Goal: Navigation & Orientation: Find specific page/section

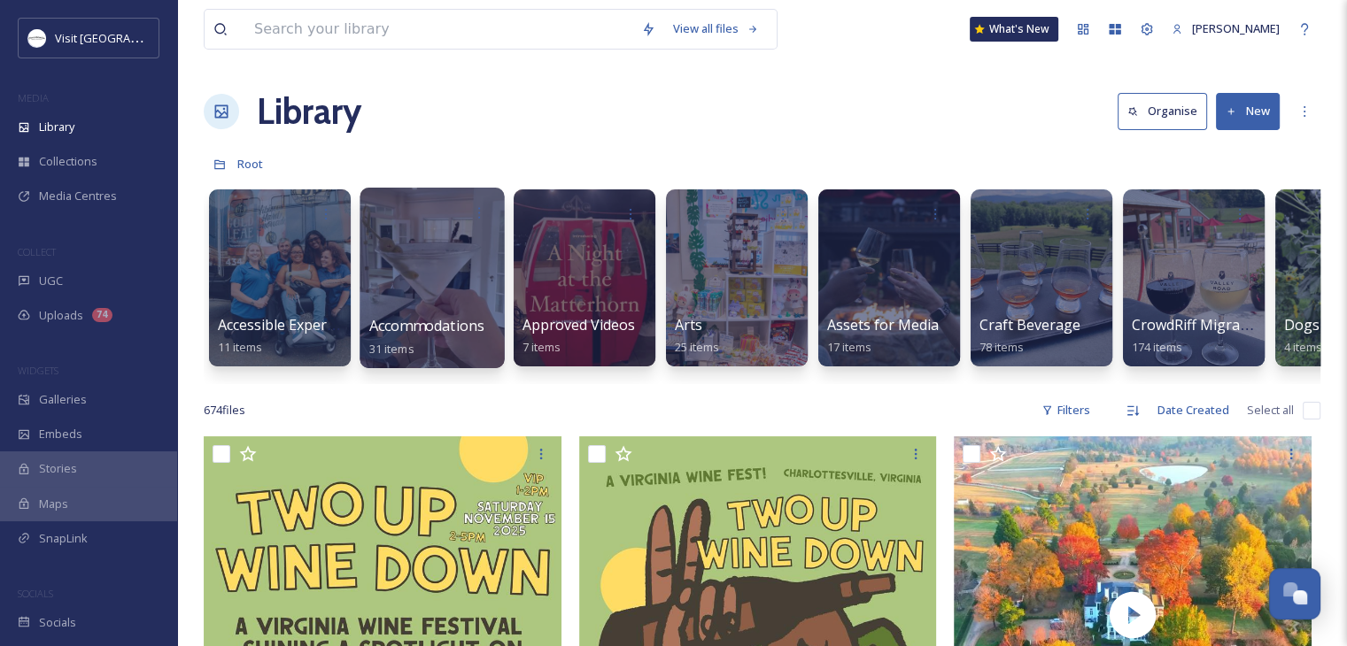
click at [454, 270] on div at bounding box center [432, 278] width 144 height 181
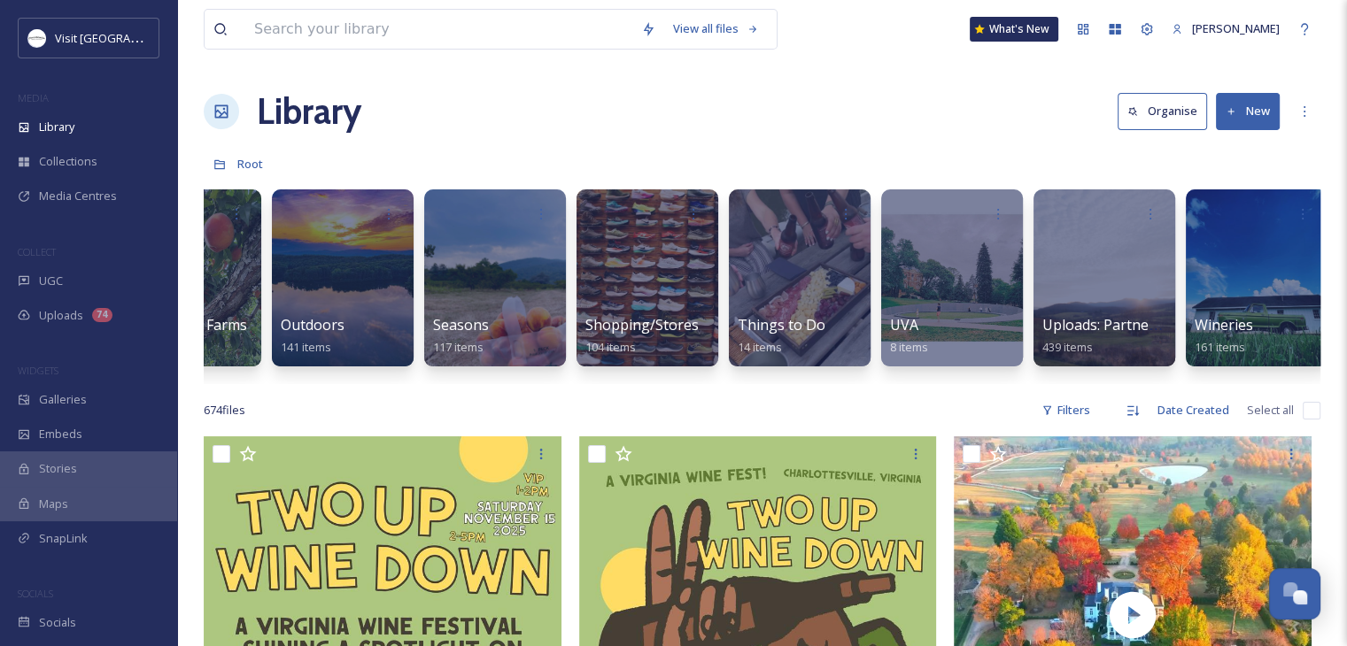
scroll to position [0, 2539]
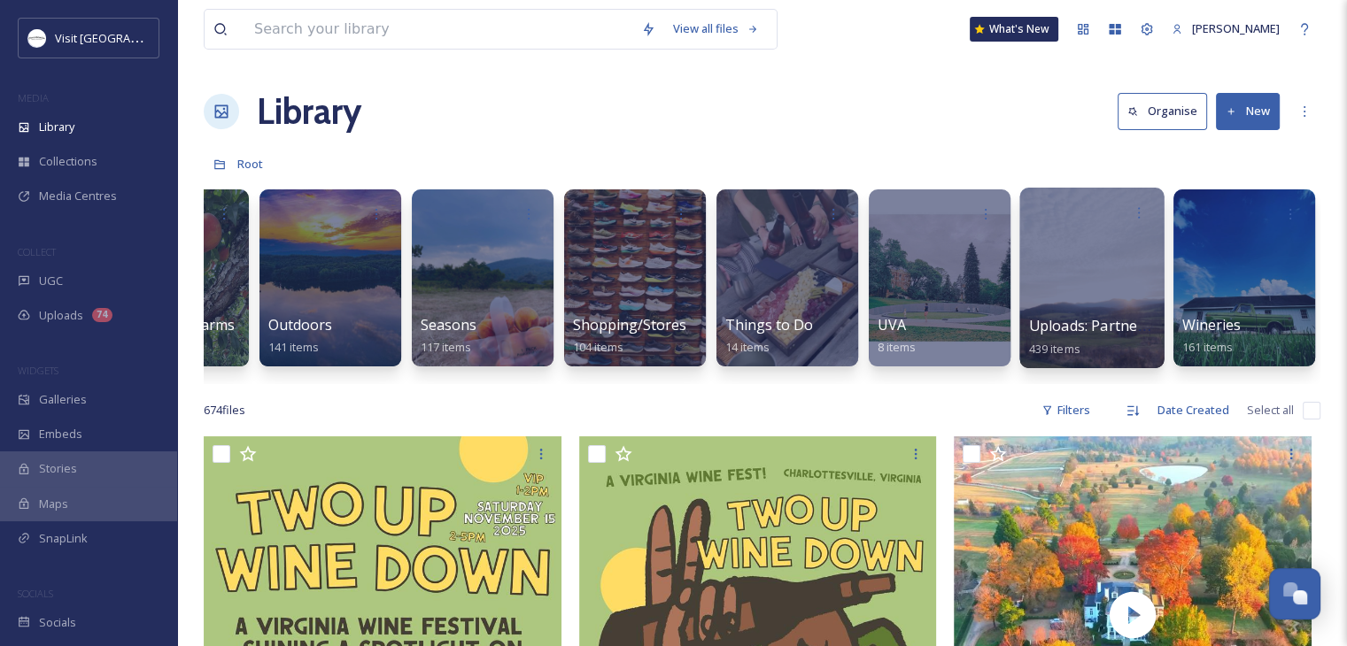
click at [1147, 285] on div at bounding box center [1091, 278] width 144 height 181
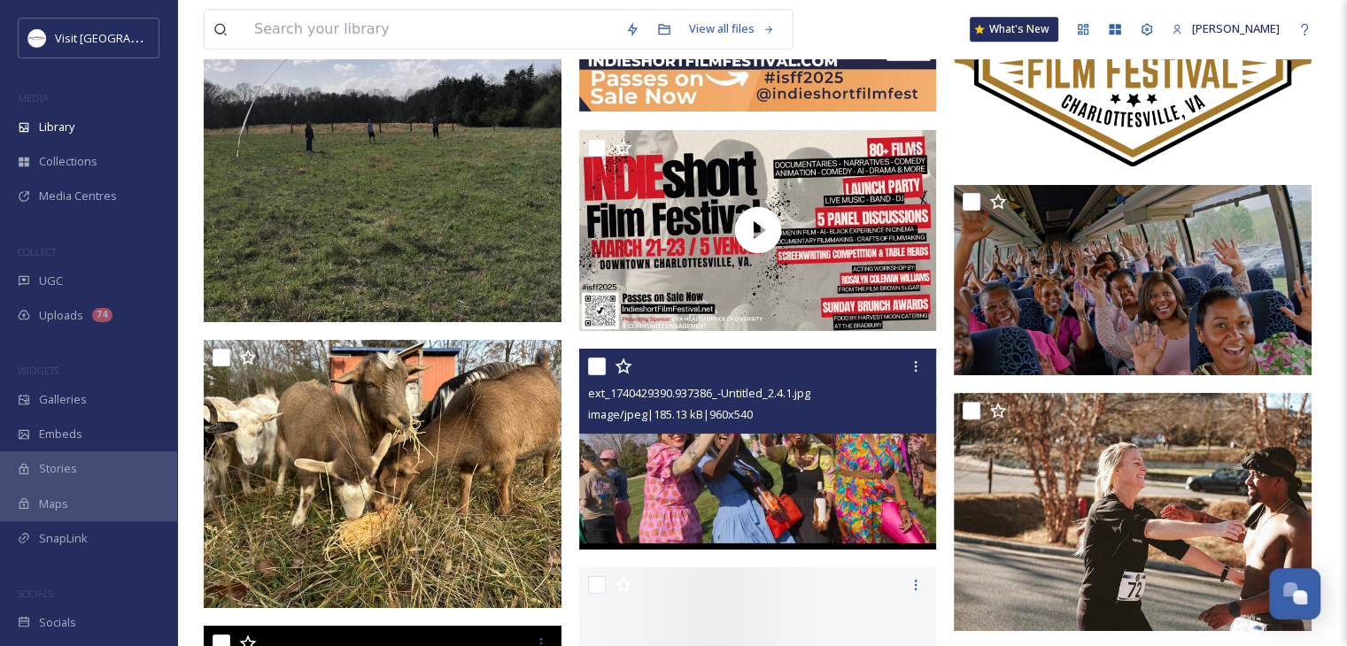
scroll to position [15585, 0]
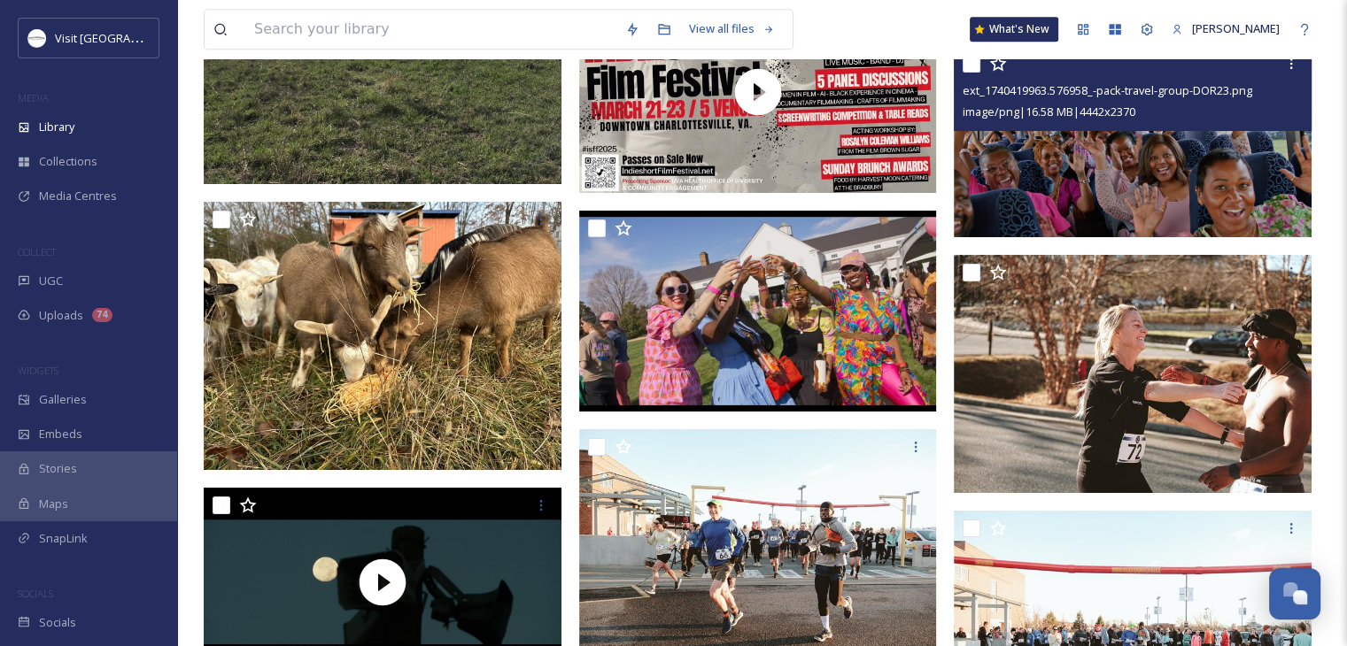
click at [1135, 185] on img at bounding box center [1133, 142] width 358 height 190
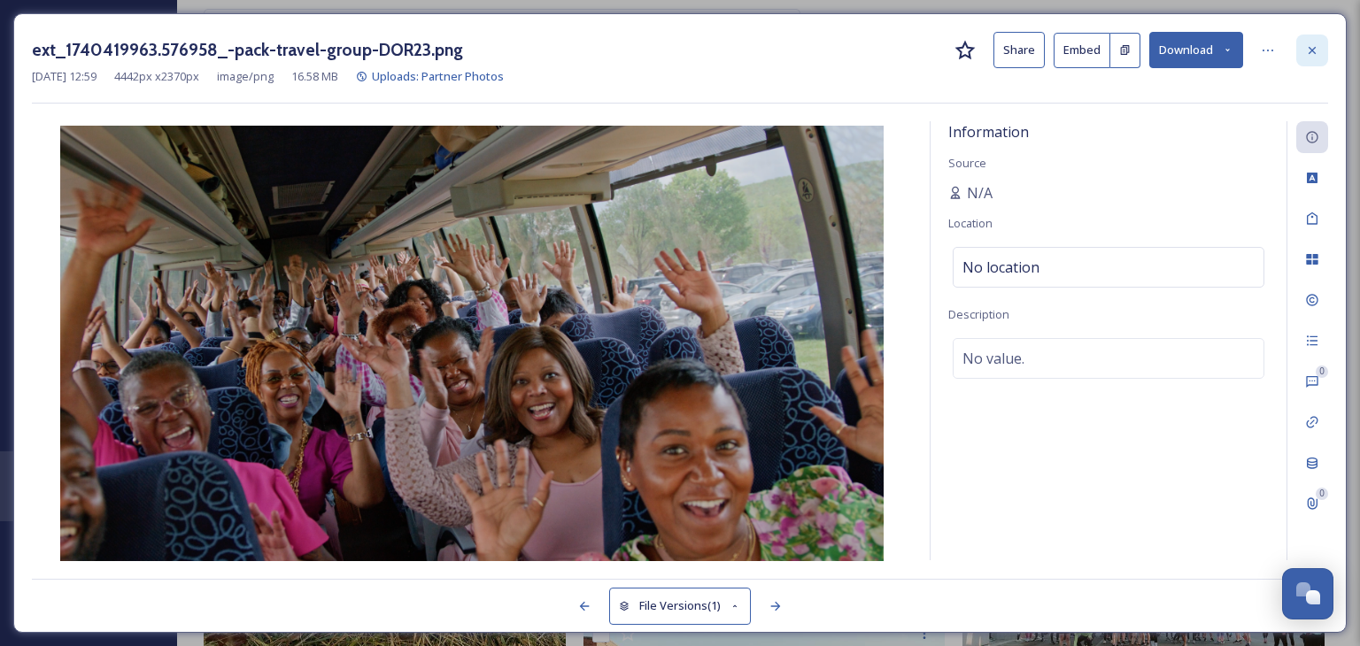
click at [1325, 51] on div at bounding box center [1312, 51] width 32 height 32
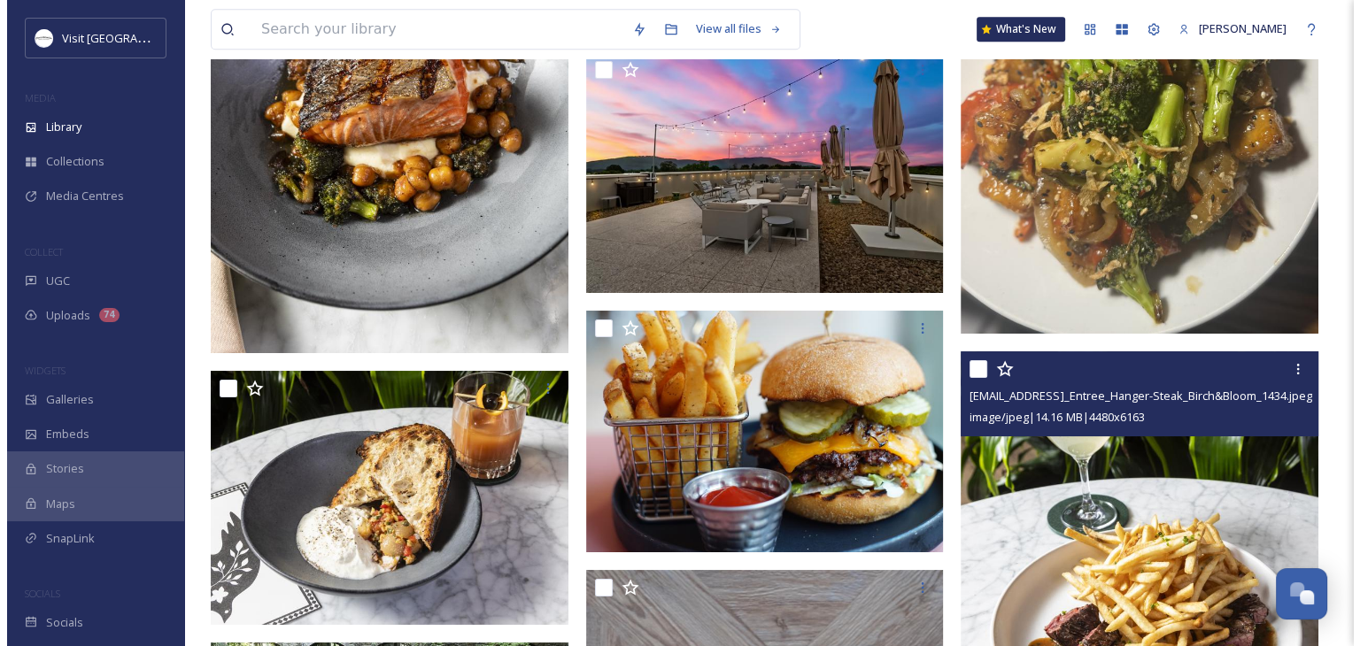
scroll to position [29045, 0]
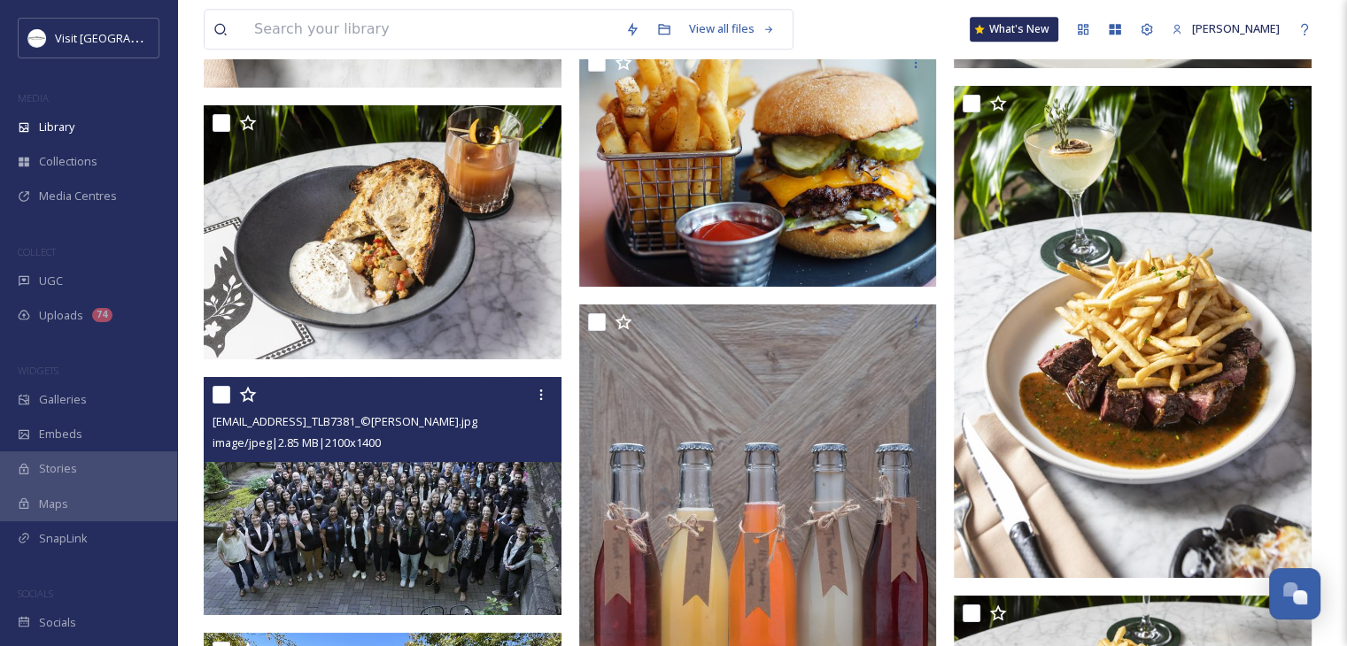
click at [407, 477] on img at bounding box center [383, 496] width 358 height 239
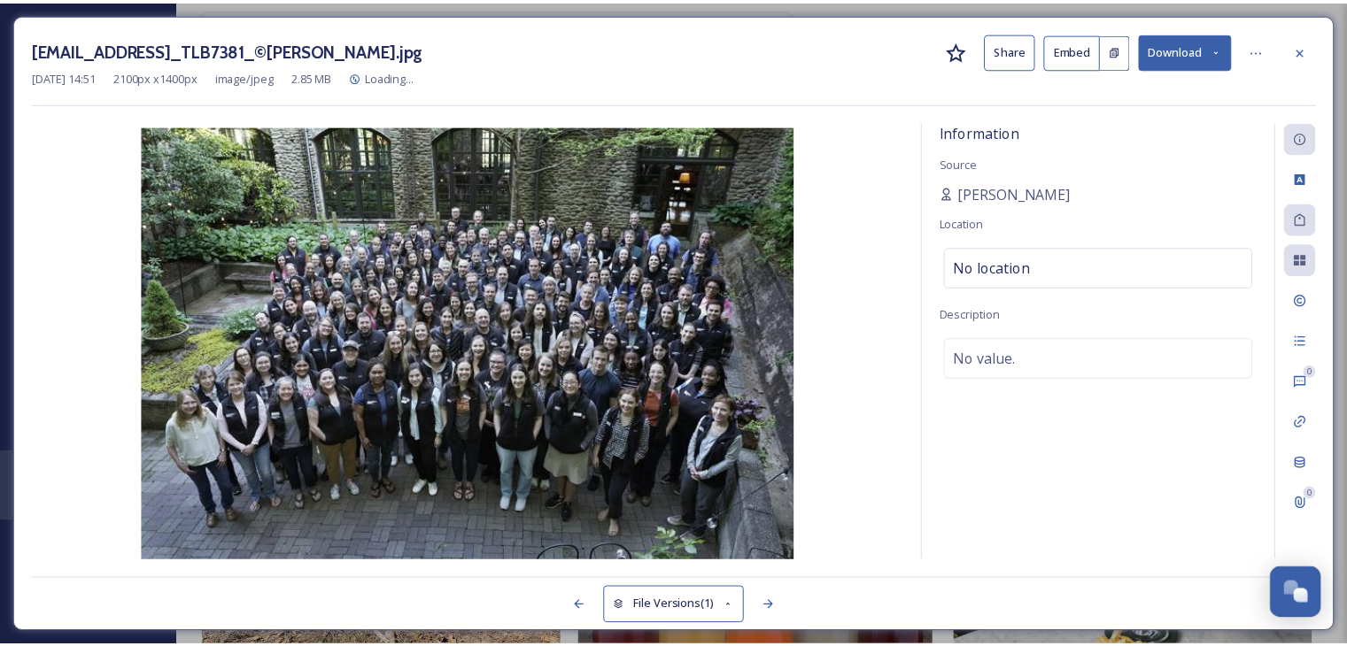
scroll to position [29049, 0]
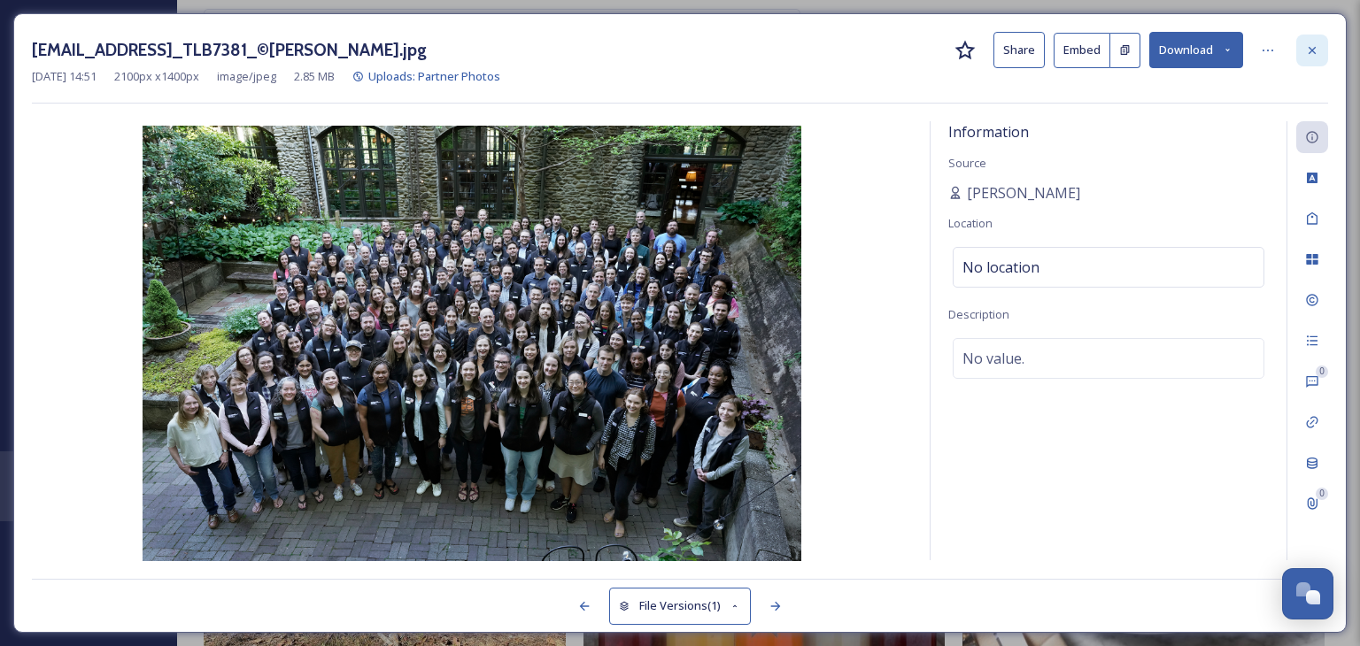
click at [1317, 54] on icon at bounding box center [1312, 50] width 14 height 14
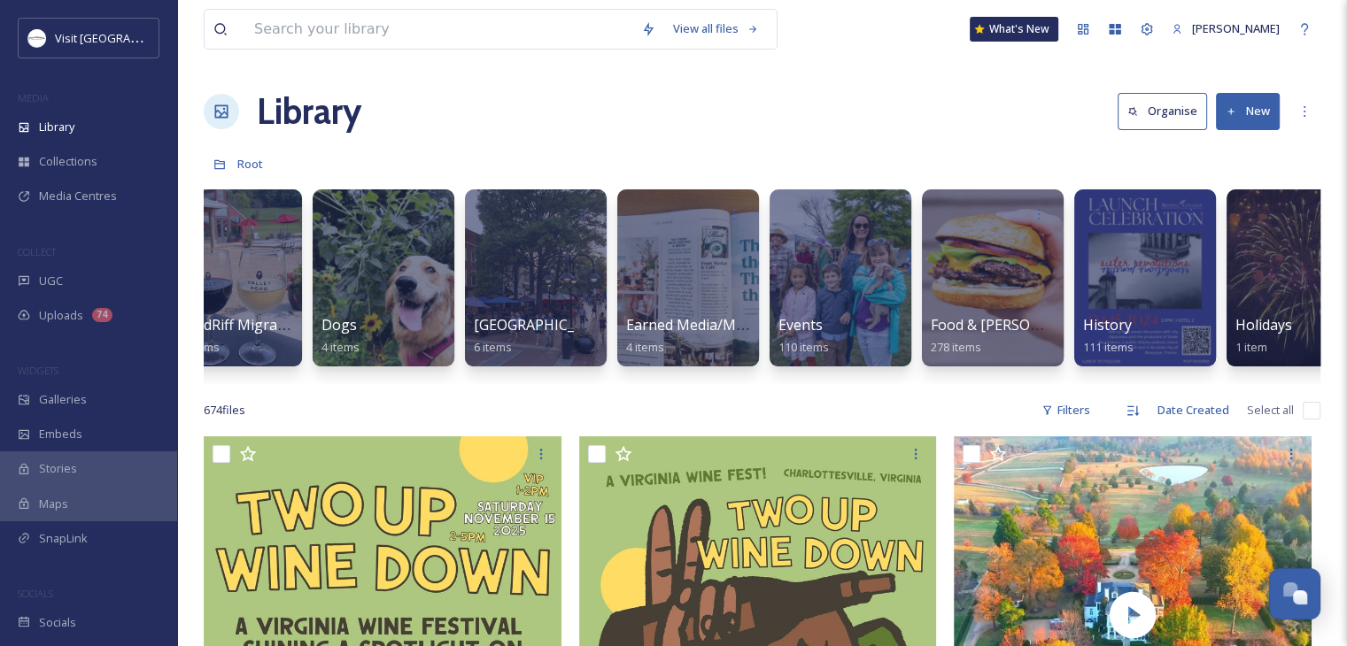
scroll to position [0, 991]
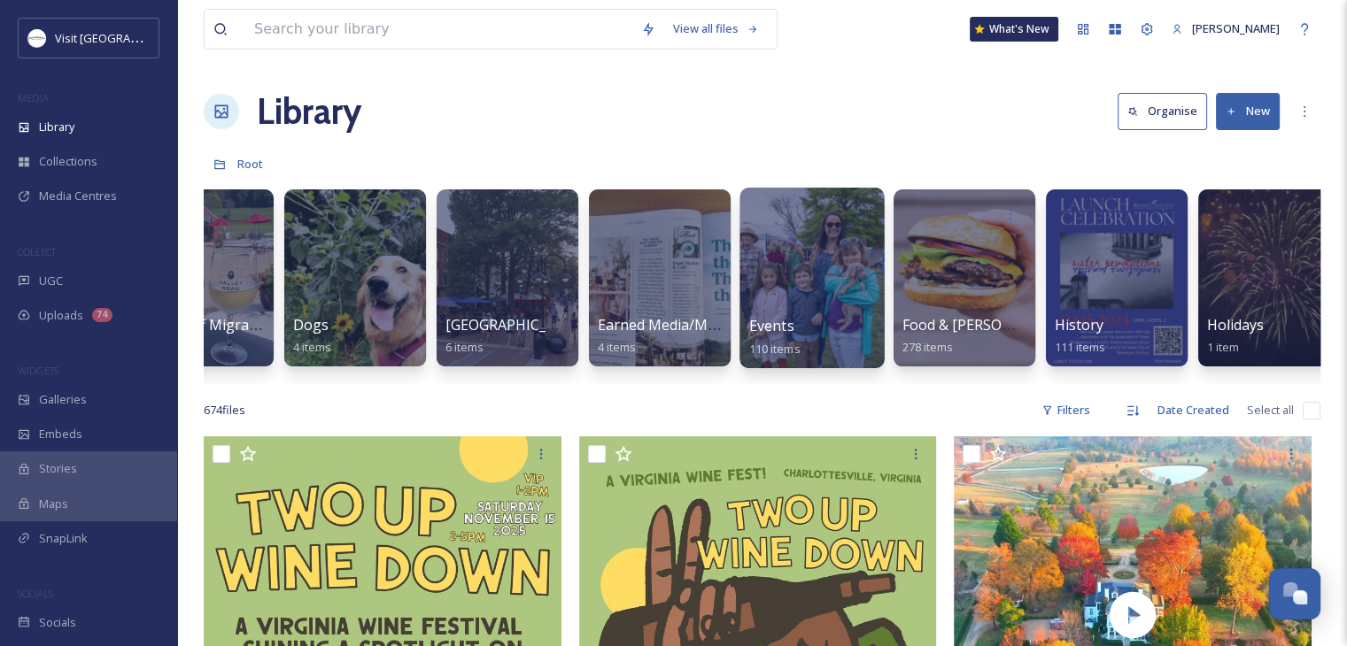
click at [838, 329] on div "Events 110 items" at bounding box center [812, 337] width 127 height 44
click at [780, 312] on div at bounding box center [811, 278] width 144 height 181
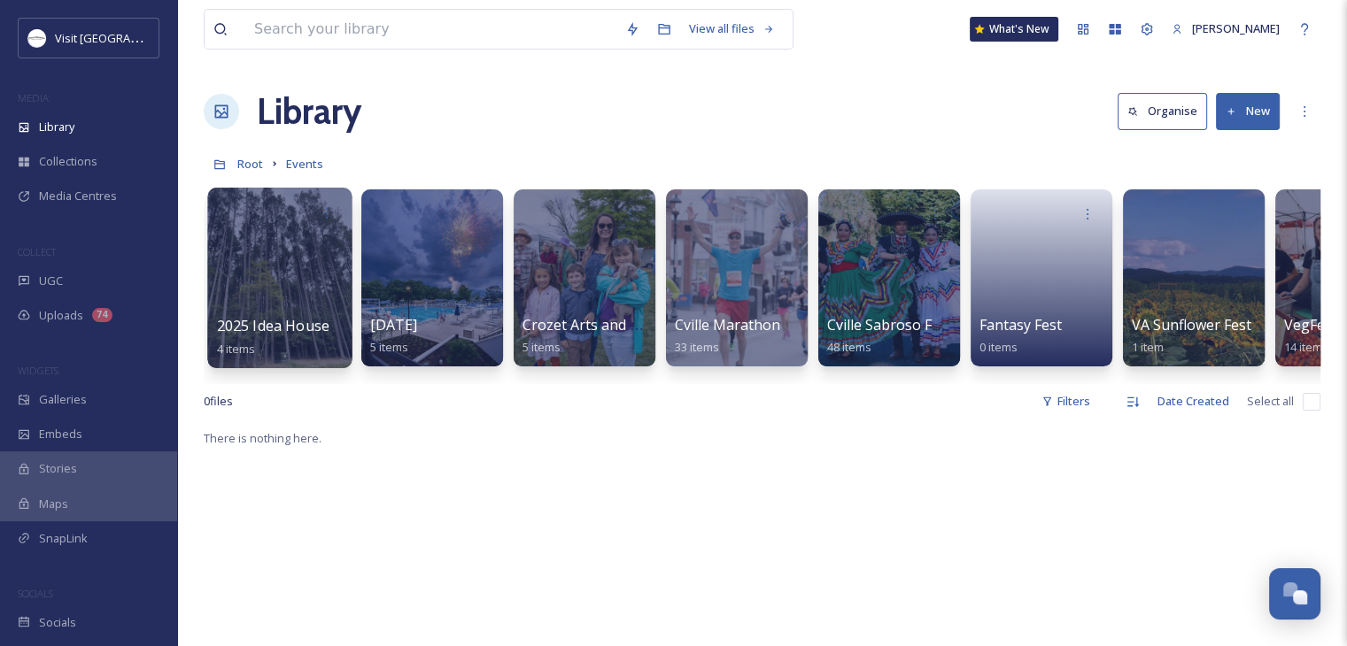
click at [329, 296] on div at bounding box center [279, 278] width 144 height 181
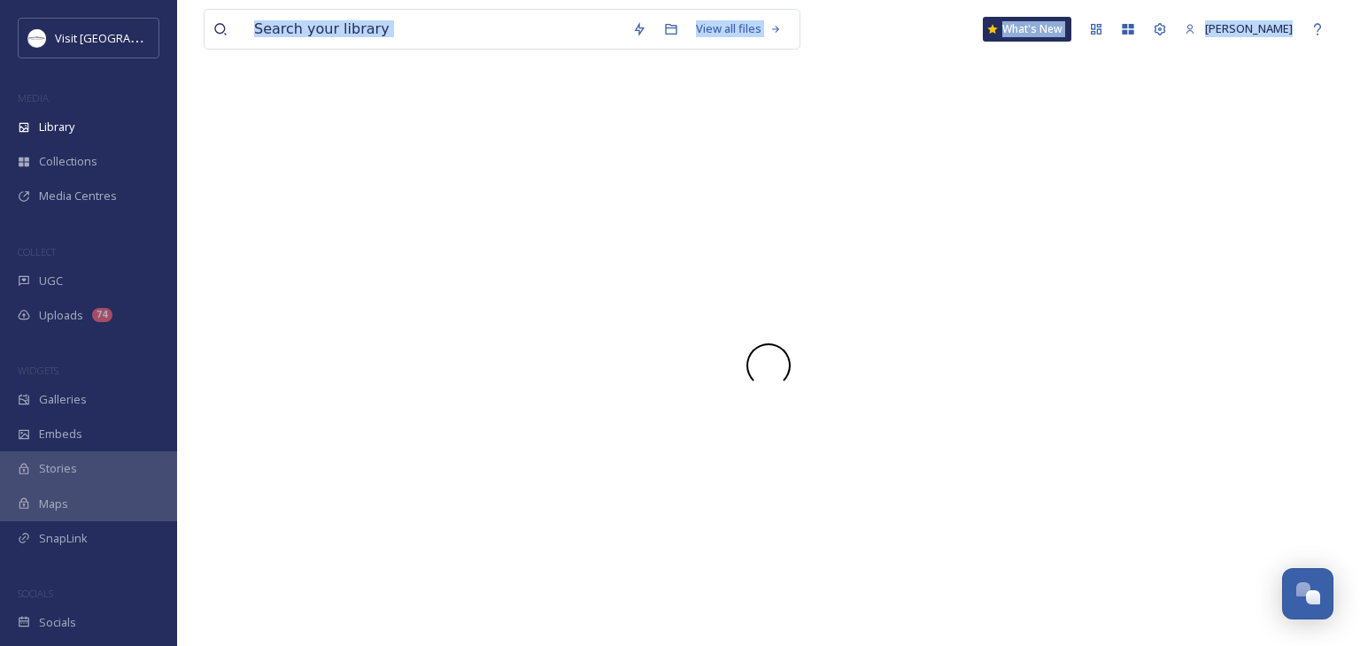
click at [329, 296] on div at bounding box center [769, 365] width 1130 height 561
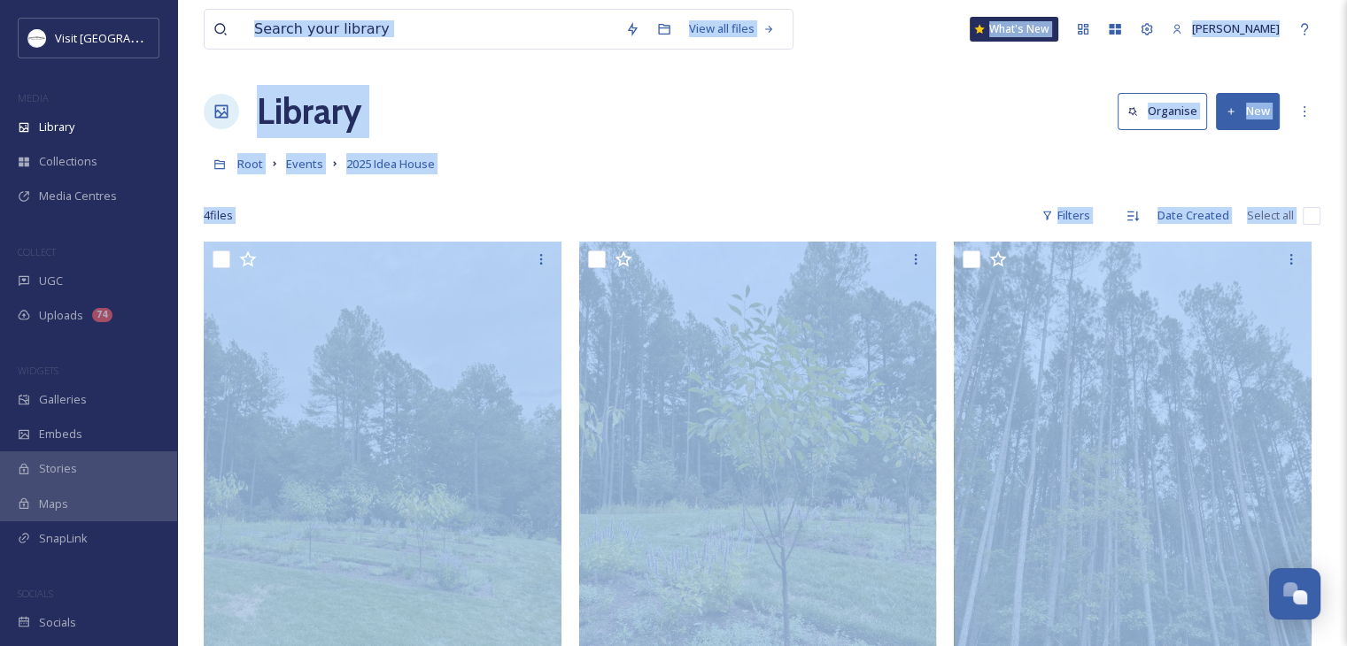
click at [627, 218] on div "4 file s Filters Date Created Select all" at bounding box center [762, 215] width 1117 height 35
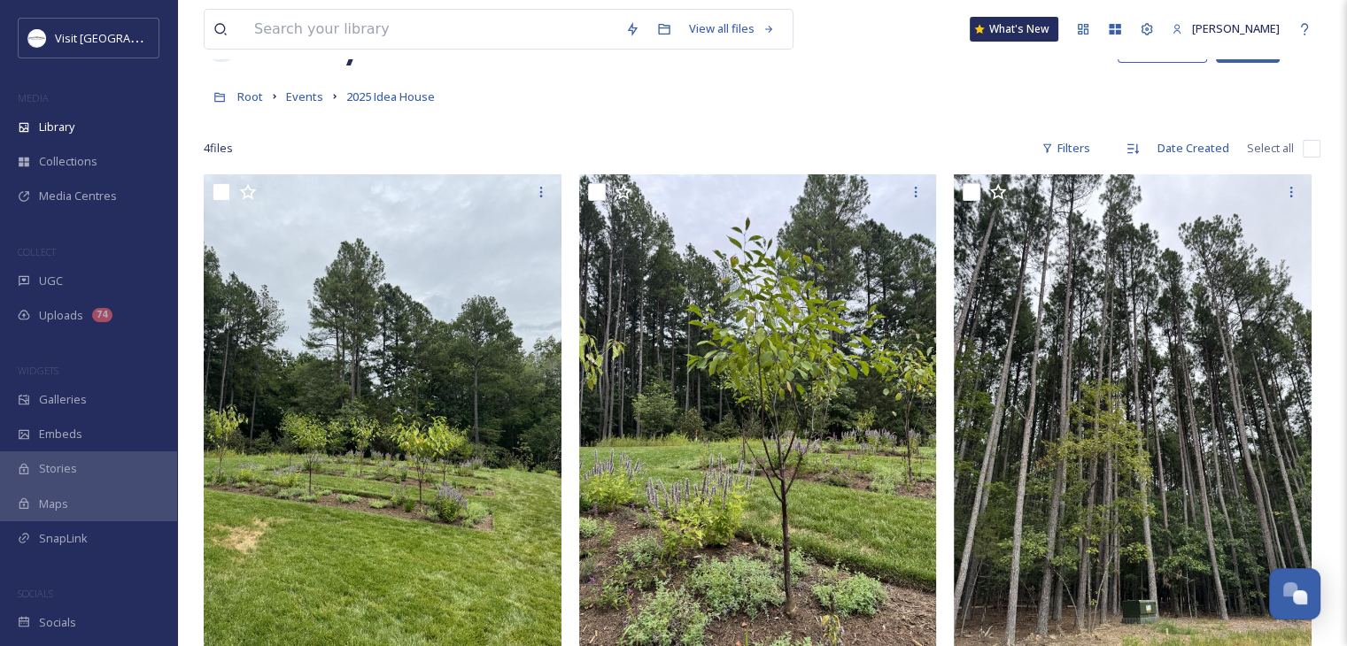
scroll to position [66, 0]
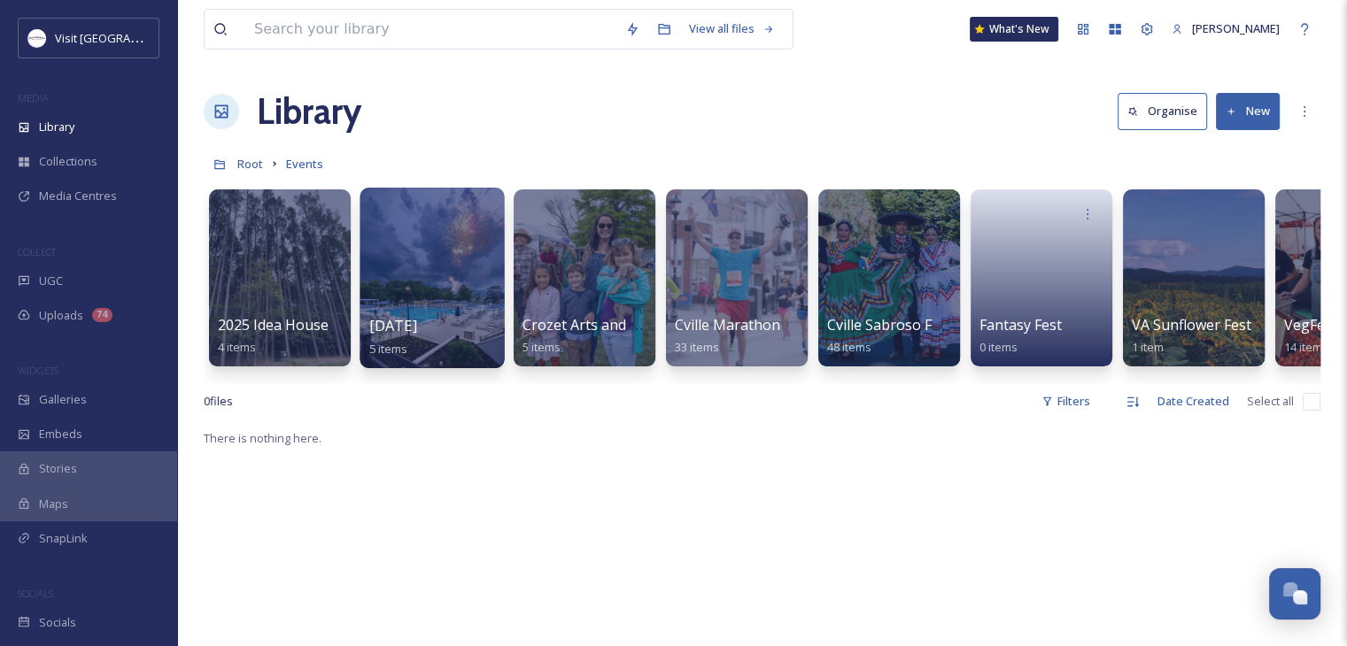
click at [464, 256] on div at bounding box center [432, 278] width 144 height 181
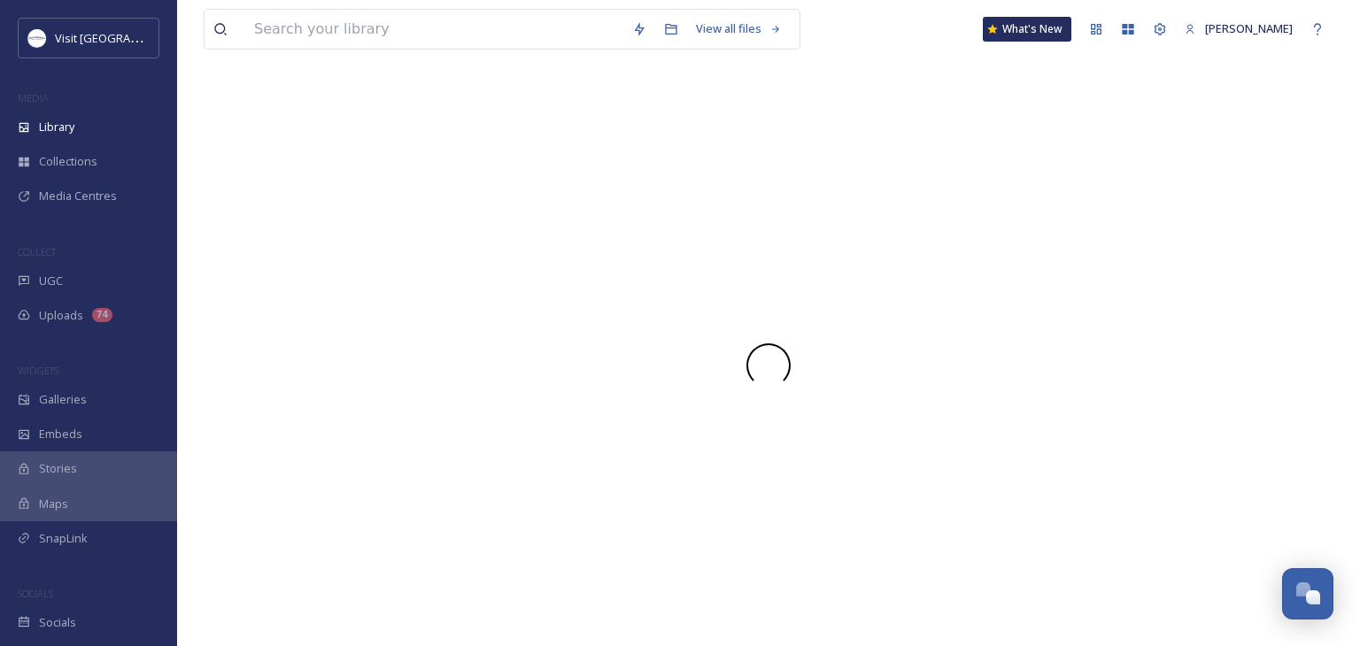
click at [464, 252] on div at bounding box center [769, 365] width 1130 height 561
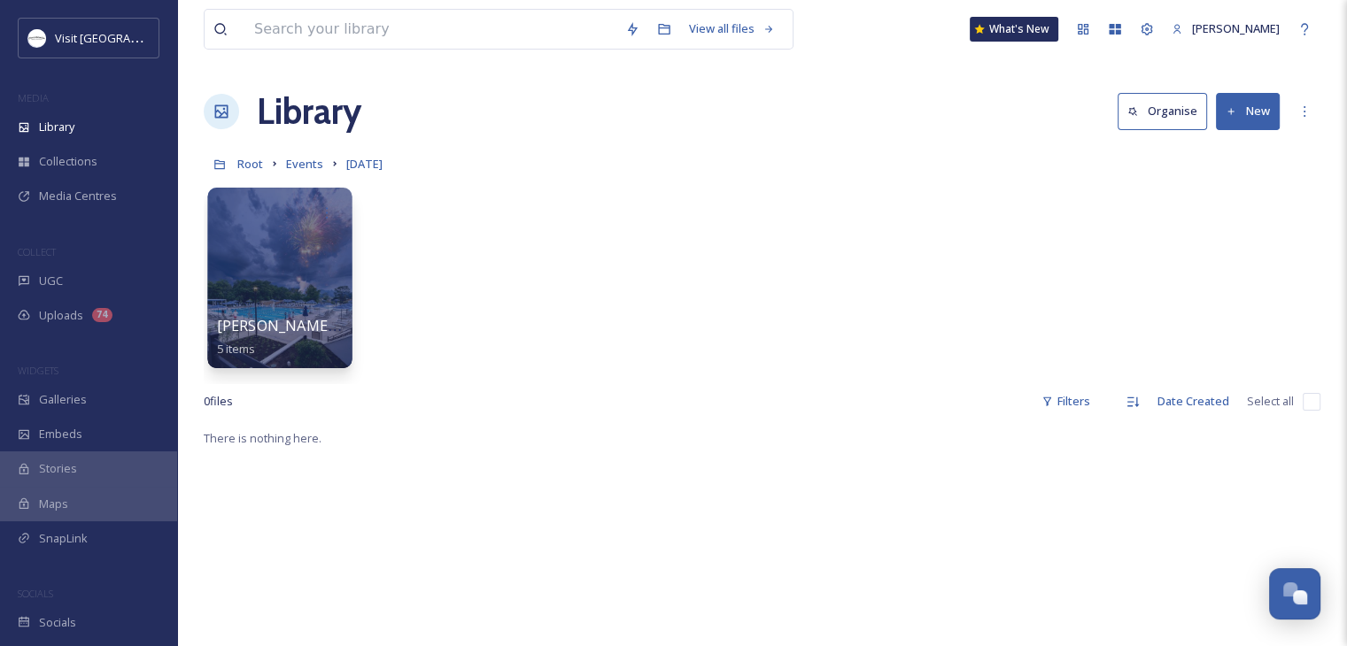
click at [234, 278] on div at bounding box center [279, 278] width 144 height 181
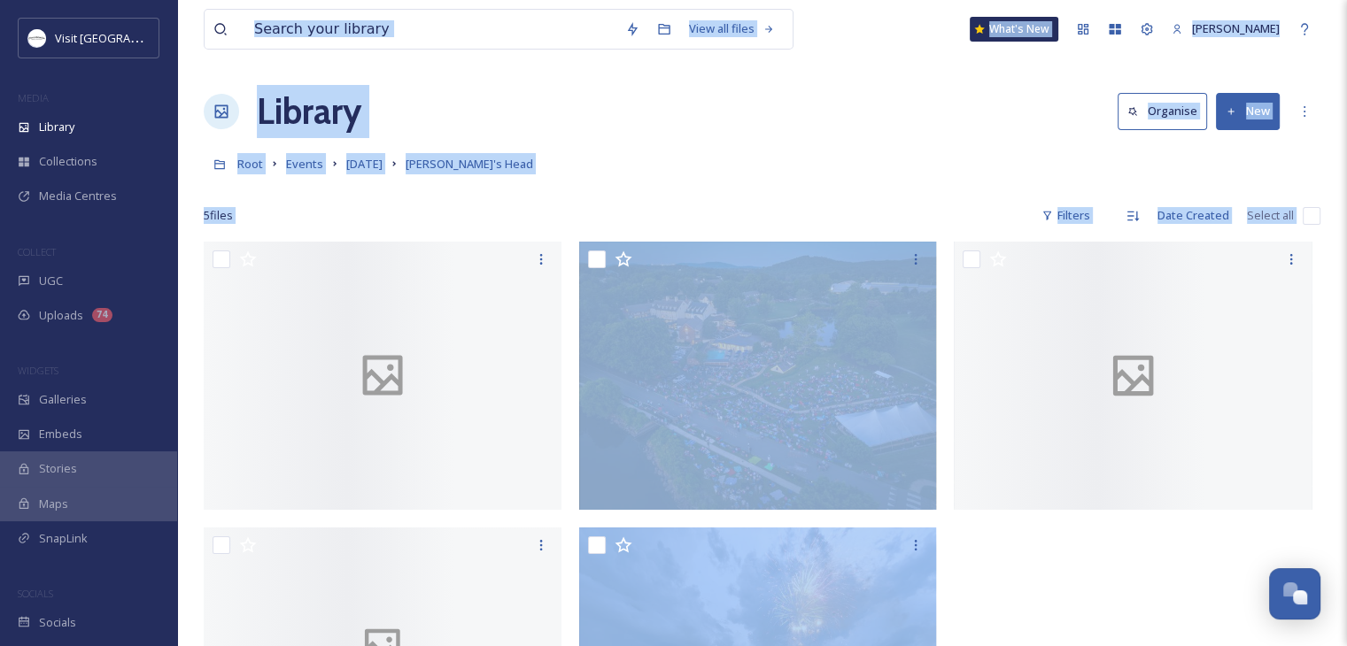
click at [751, 157] on div "Root Events [DATE] [PERSON_NAME]'s Head" at bounding box center [762, 164] width 1117 height 34
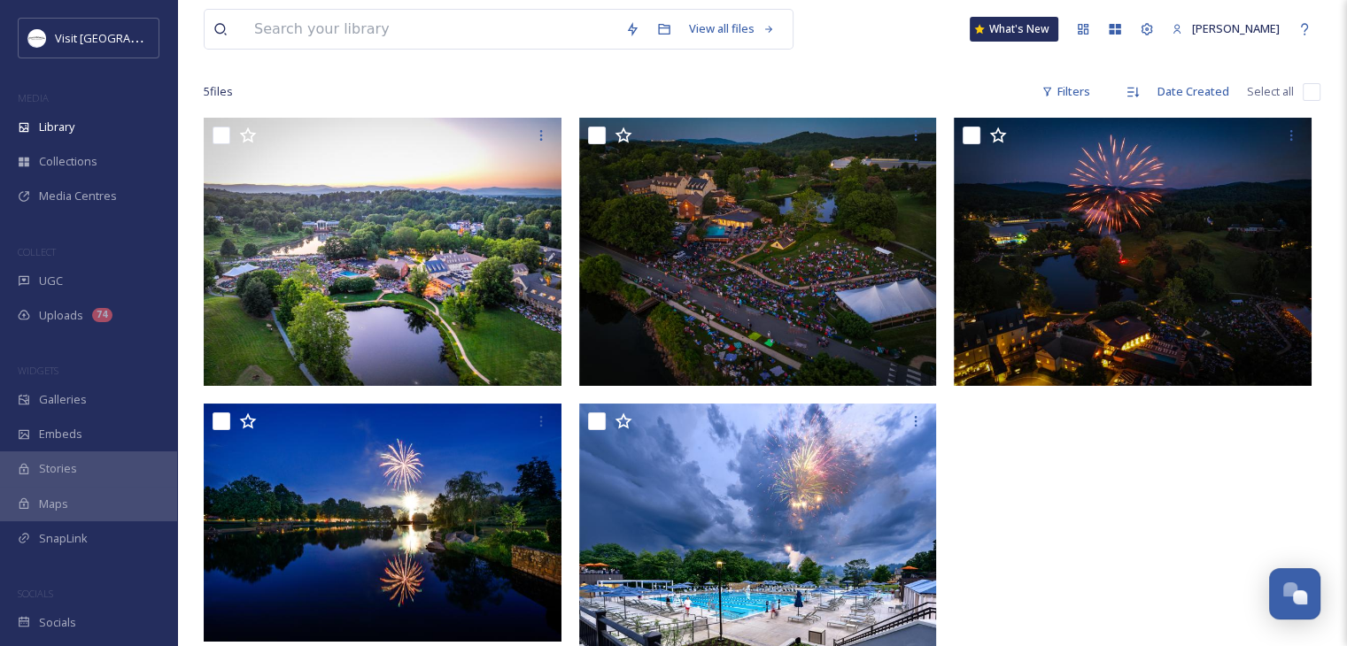
scroll to position [241, 0]
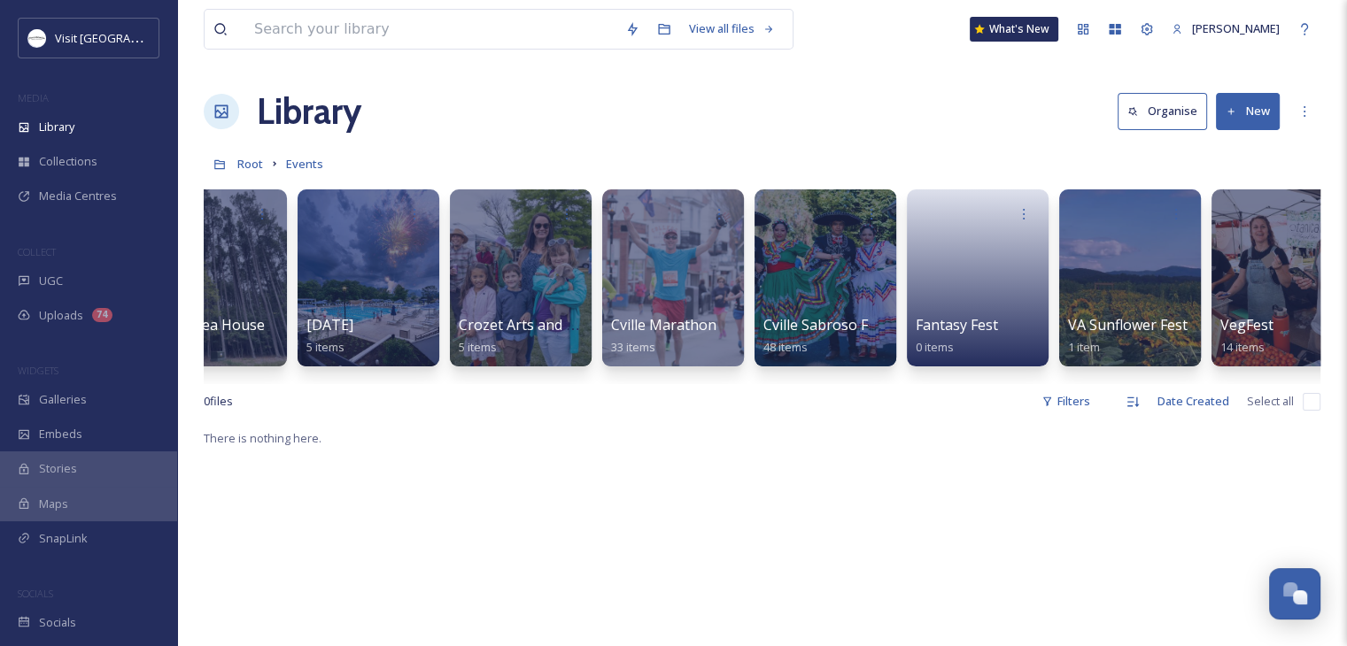
scroll to position [0, 102]
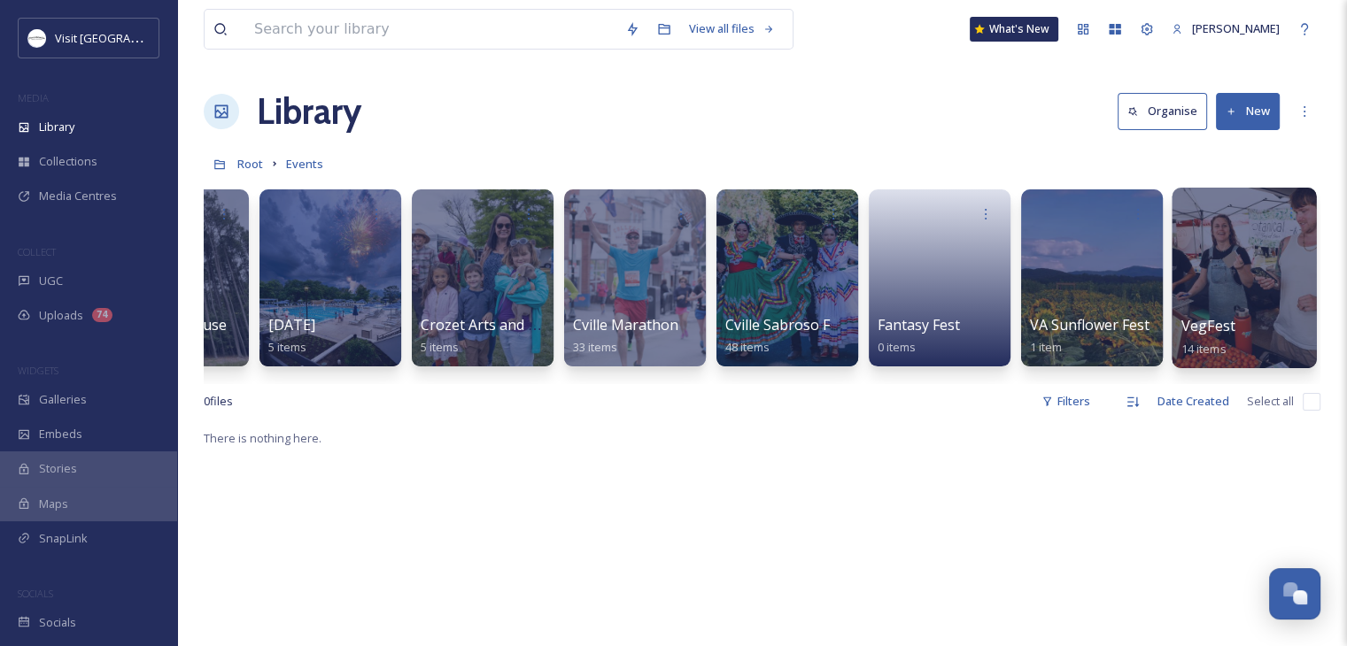
click at [1256, 291] on div at bounding box center [1244, 278] width 144 height 181
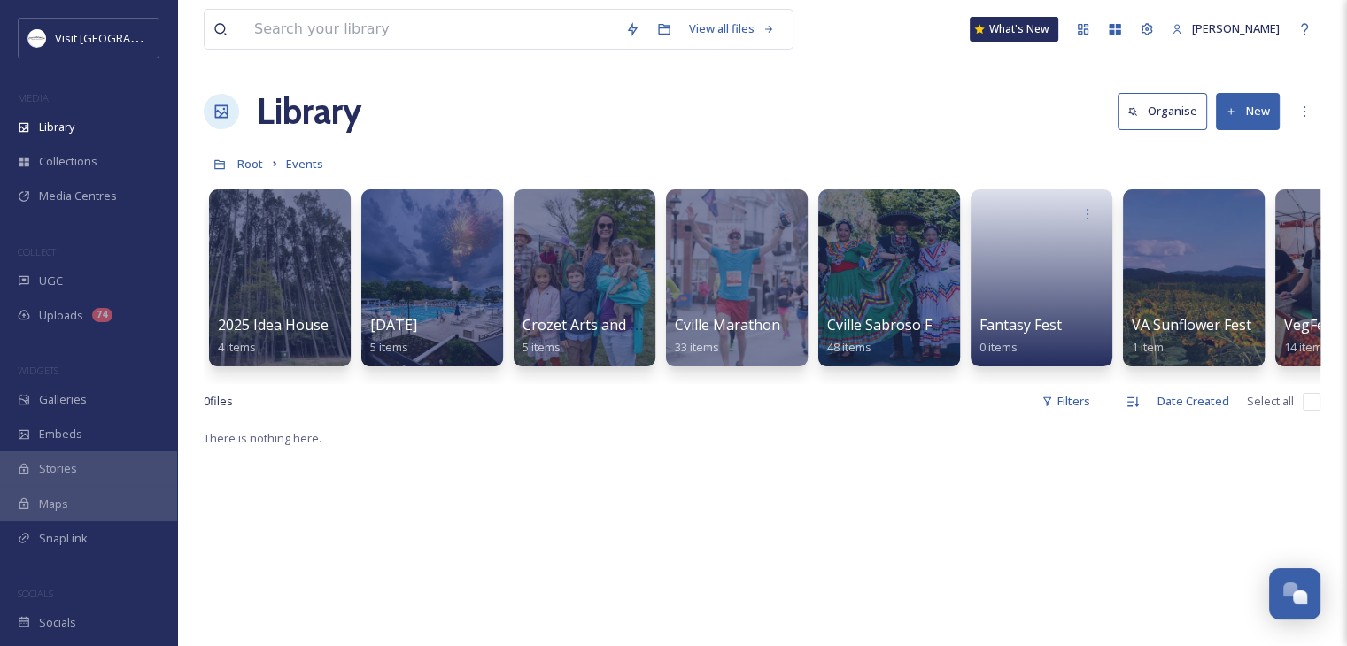
scroll to position [0, 102]
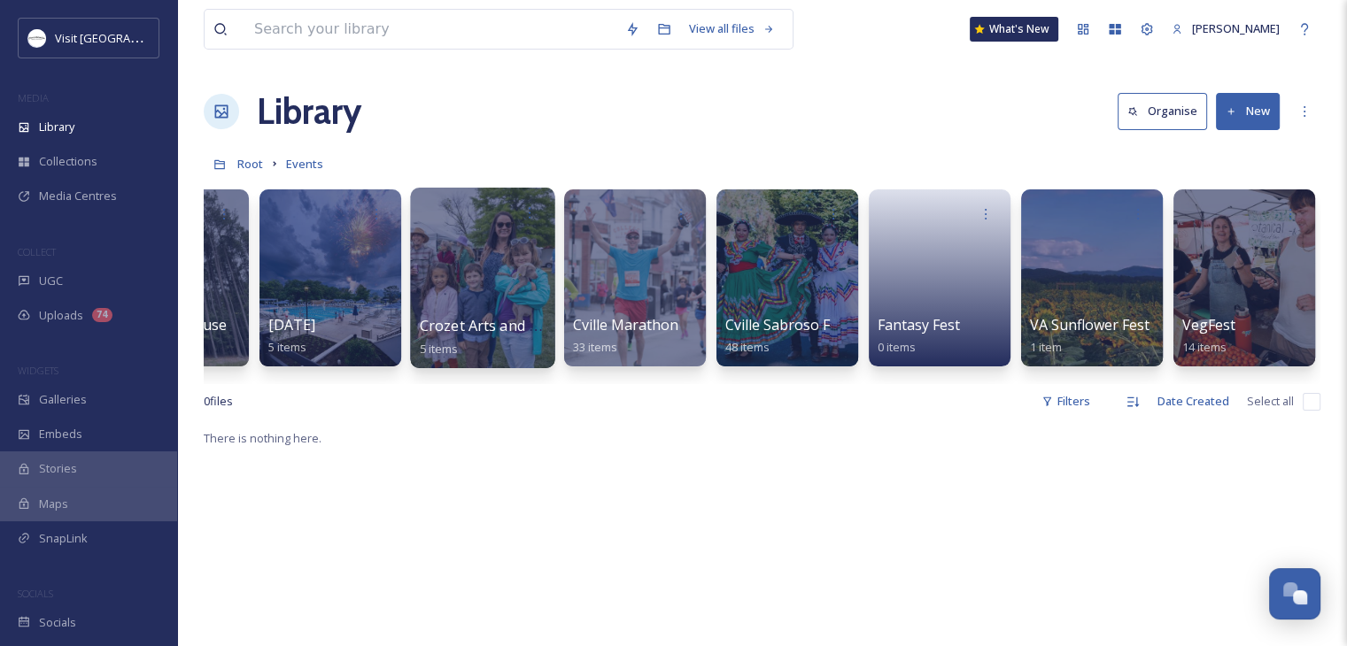
click at [522, 306] on div at bounding box center [482, 278] width 144 height 181
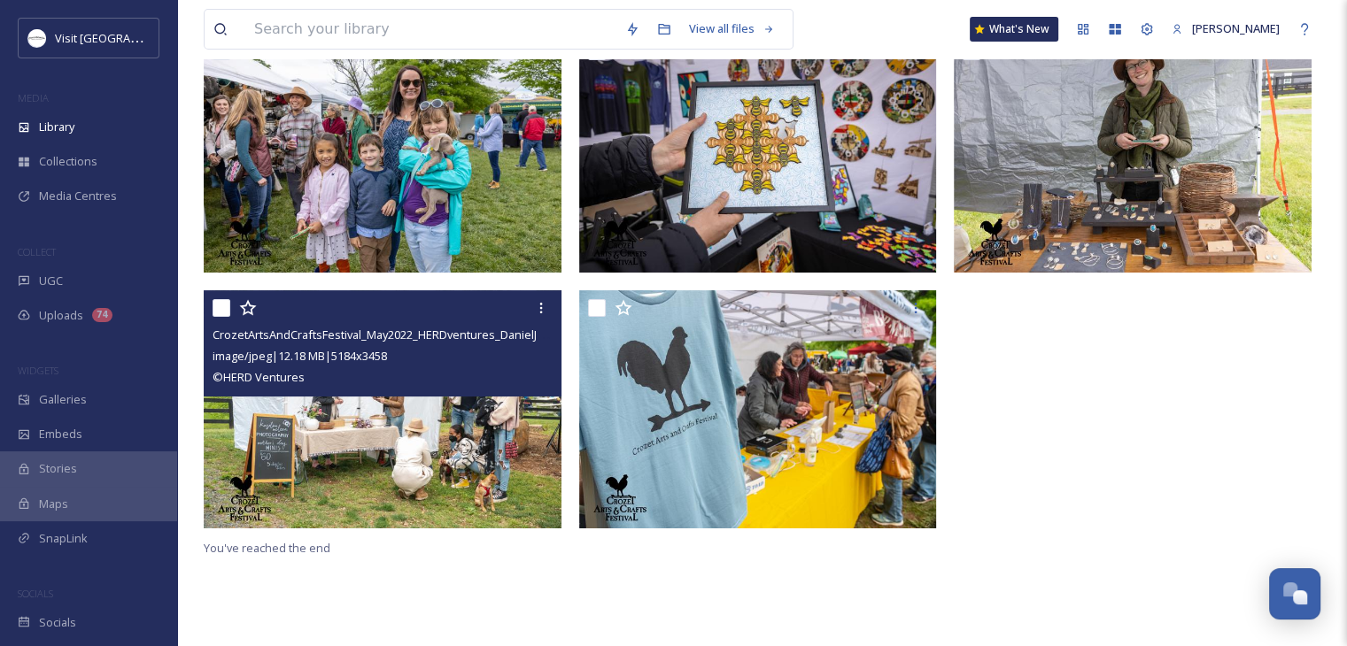
scroll to position [152, 0]
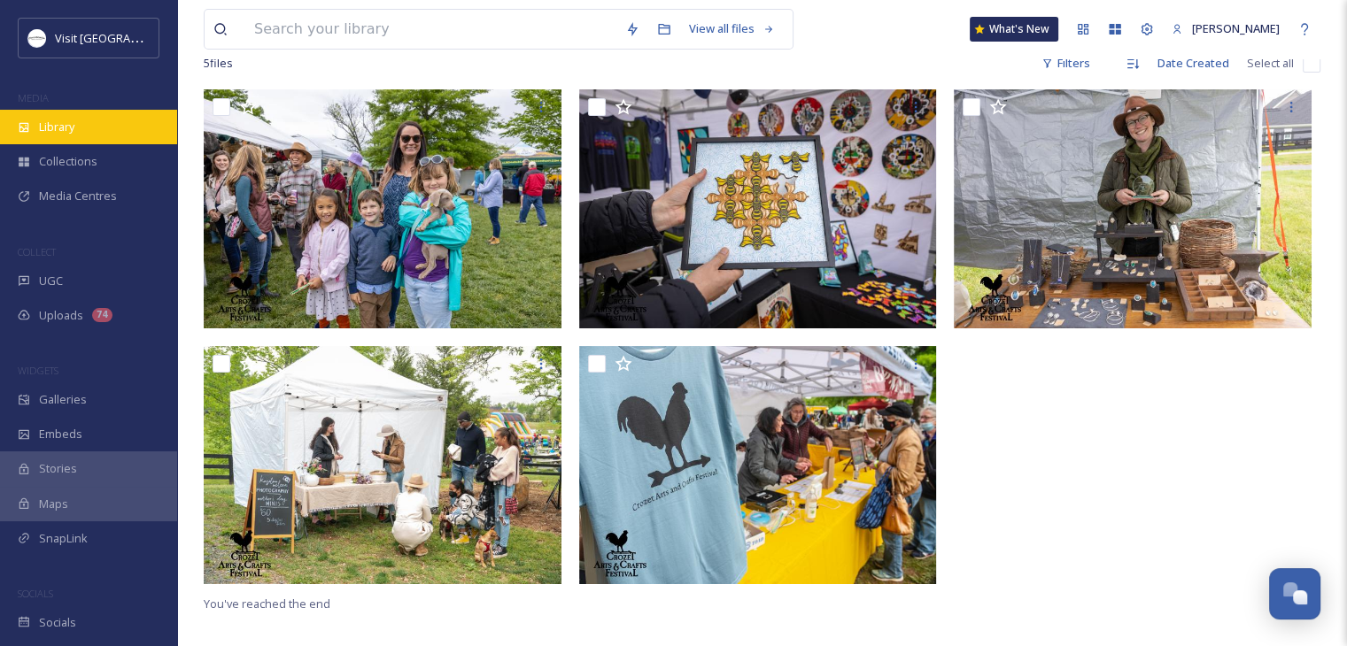
click at [101, 138] on div "Library" at bounding box center [88, 127] width 177 height 35
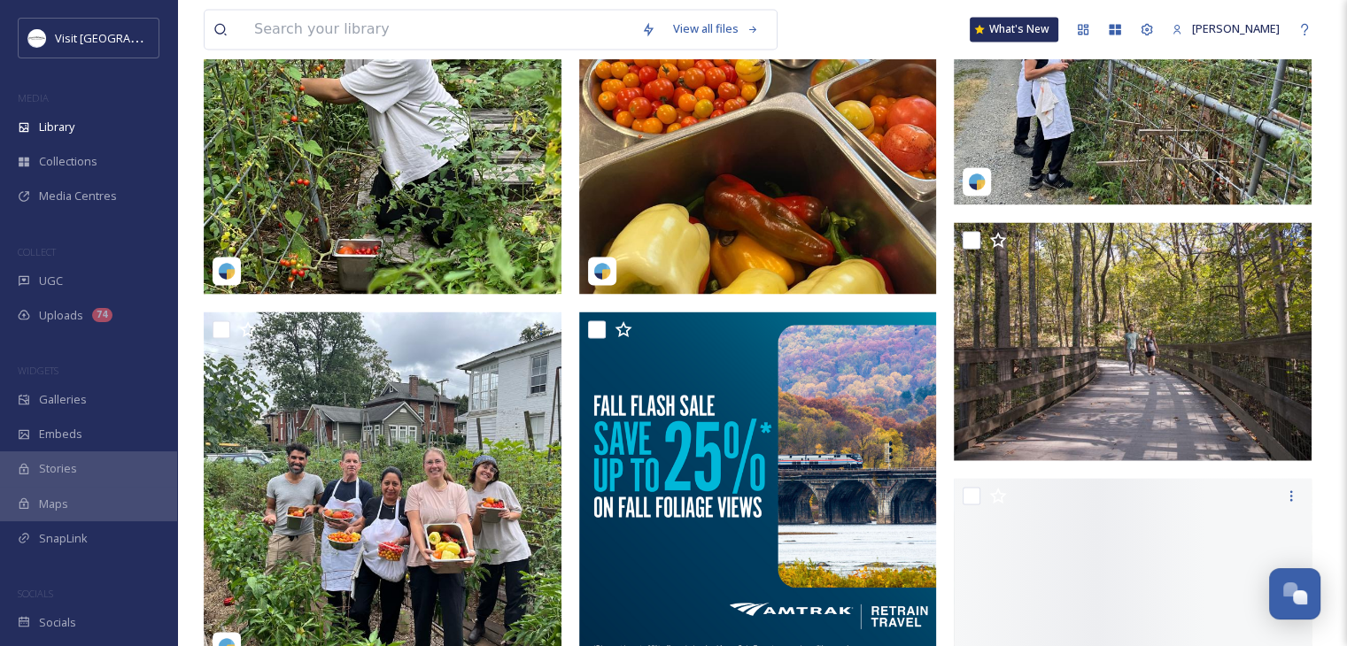
scroll to position [3188, 0]
